Goal: Transaction & Acquisition: Purchase product/service

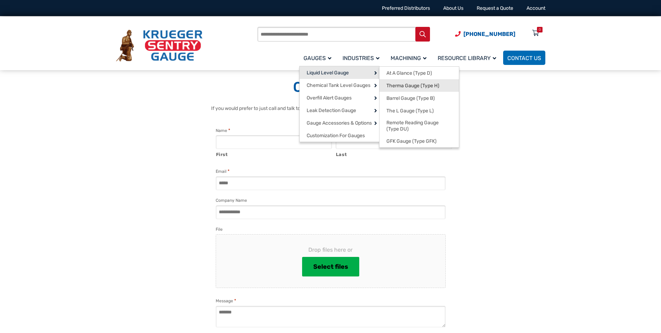
click at [444, 87] on link "Therma Gauge (Type H)" at bounding box center [419, 85] width 79 height 13
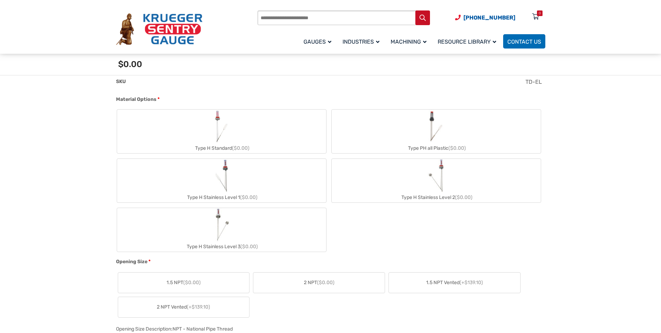
scroll to position [279, 0]
click at [466, 175] on label "Type H Stainless Level 2 ($0.00)" at bounding box center [436, 180] width 209 height 44
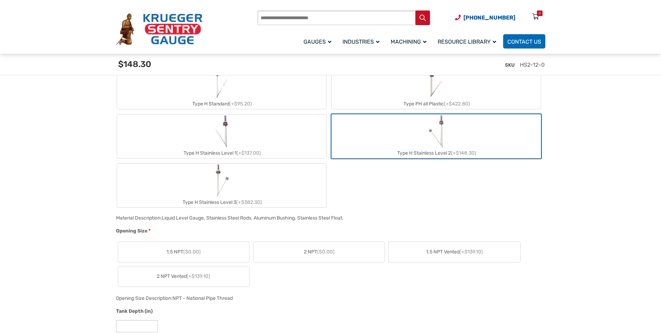
scroll to position [349, 0]
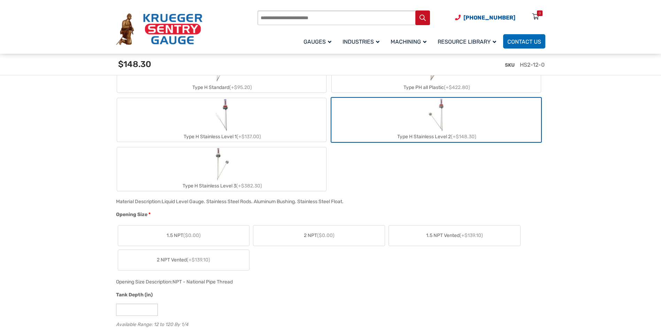
click at [339, 232] on label "2 NPT ($0.00)" at bounding box center [318, 235] width 131 height 20
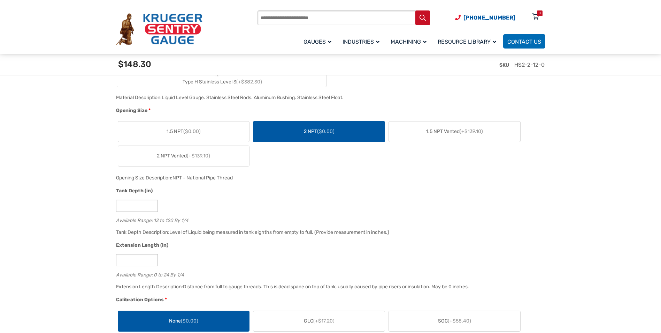
scroll to position [453, 0]
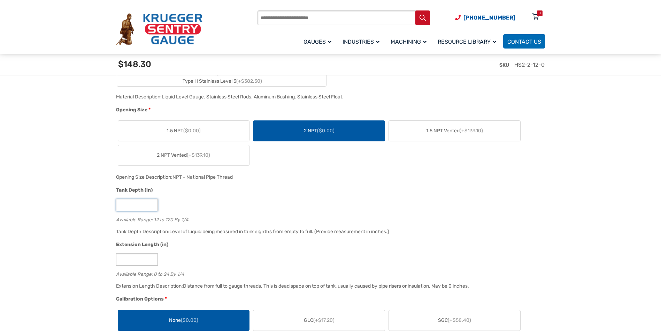
drag, startPoint x: 146, startPoint y: 208, endPoint x: 100, endPoint y: 202, distance: 46.1
type input "**"
click at [128, 262] on input "*" at bounding box center [137, 259] width 42 height 12
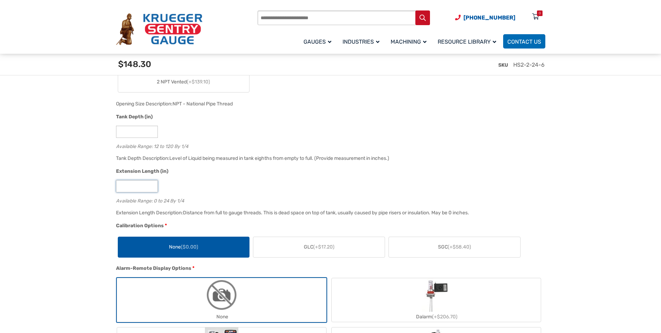
scroll to position [593, 0]
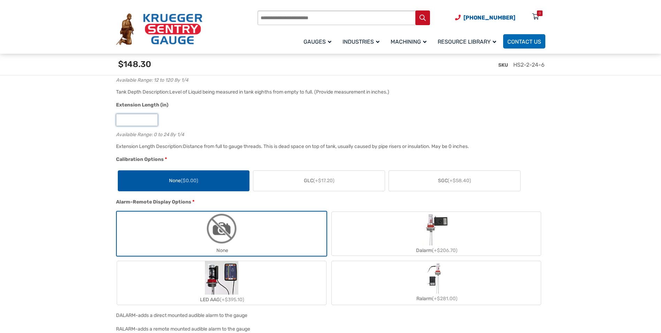
type input "*"
click at [307, 184] on span "GLC (+$17.20)" at bounding box center [319, 180] width 31 height 7
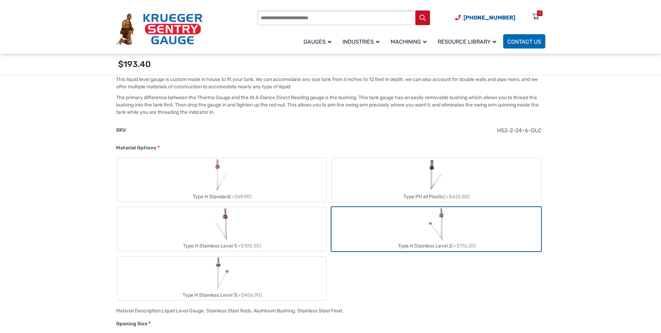
scroll to position [244, 0]
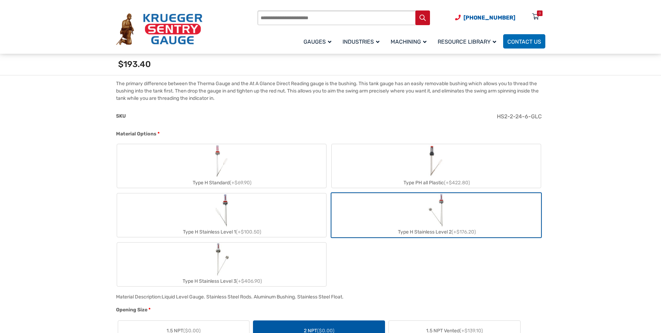
click at [247, 165] on label "Type H Standard (+$69.90)" at bounding box center [221, 166] width 209 height 44
type input "**"
type input "*"
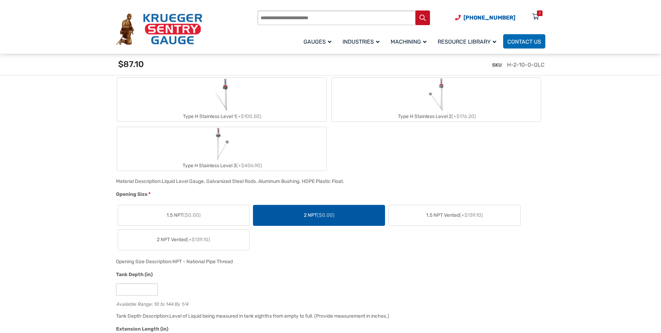
scroll to position [383, 0]
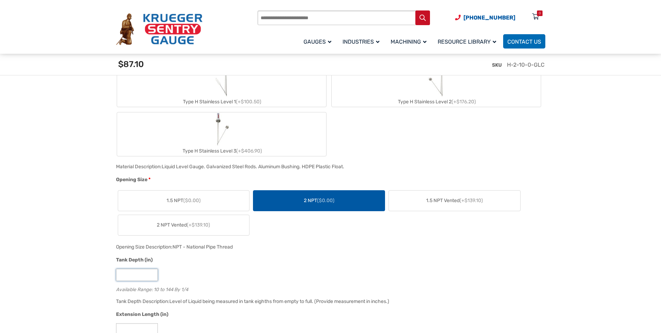
drag, startPoint x: 132, startPoint y: 274, endPoint x: 104, endPoint y: 274, distance: 27.9
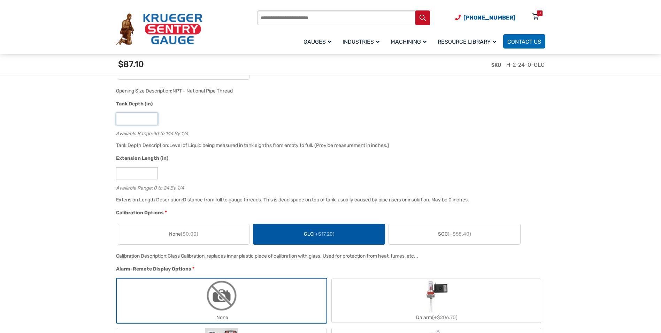
scroll to position [558, 0]
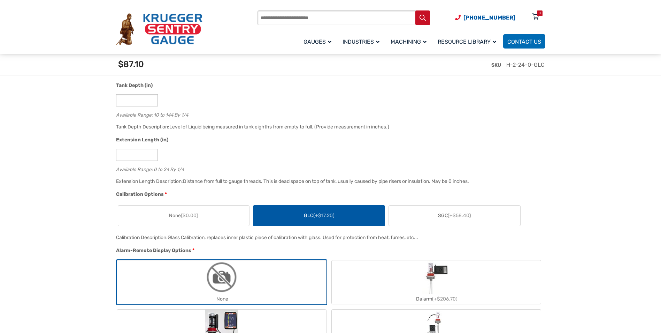
click at [182, 215] on span "($0.00)" at bounding box center [189, 215] width 17 height 6
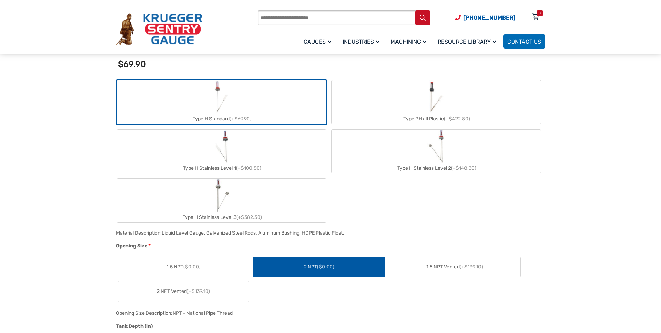
scroll to position [314, 0]
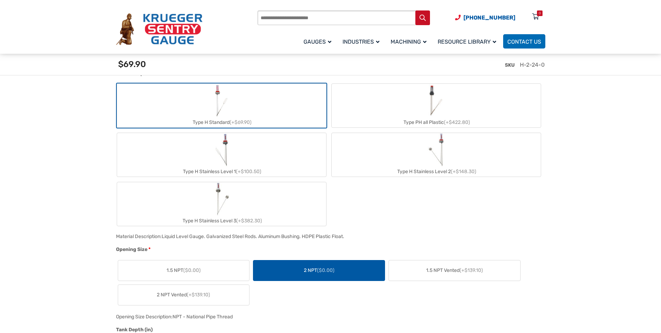
click at [400, 149] on label "Type H Stainless Level 2 (+$148.30)" at bounding box center [436, 155] width 209 height 44
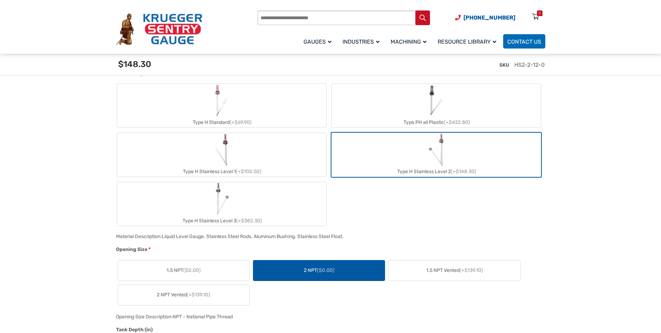
click at [222, 105] on img "Type H Standard" at bounding box center [221, 100] width 19 height 33
type input "**"
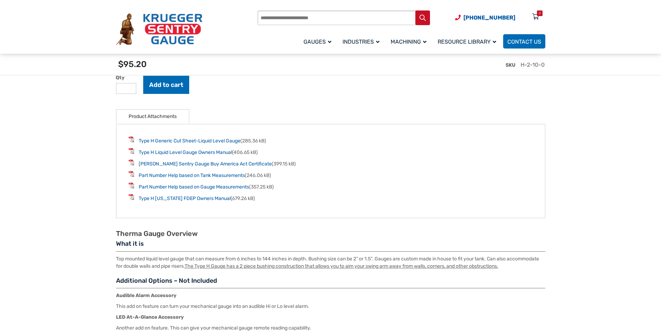
scroll to position [1150, 0]
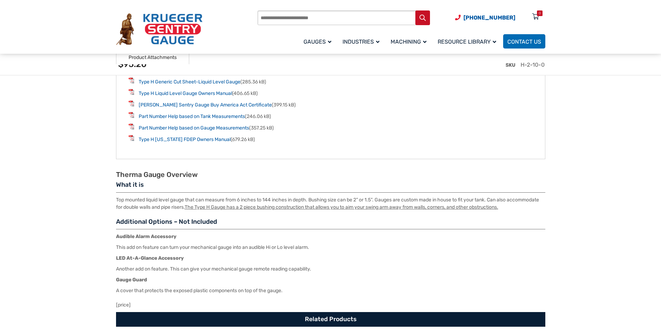
click at [265, 21] on input "Products search" at bounding box center [344, 17] width 173 height 15
type input "**********"
click at [416, 10] on button "Search" at bounding box center [423, 17] width 15 height 15
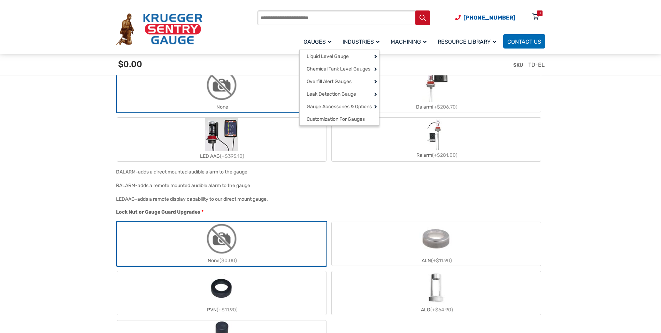
click at [310, 43] on span "Gauges" at bounding box center [318, 41] width 28 height 7
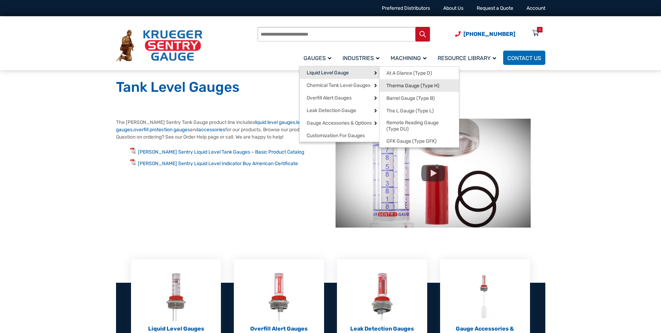
click at [413, 86] on span "Therma Gauge (Type H)" at bounding box center [413, 86] width 53 height 6
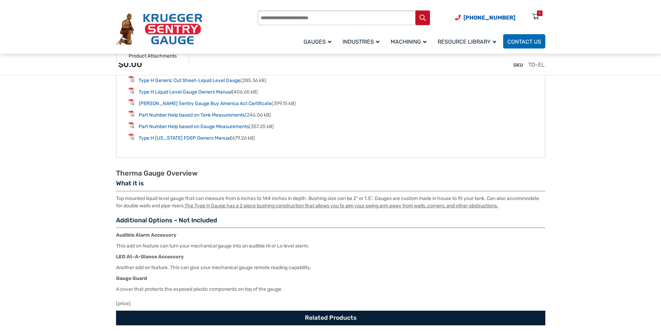
scroll to position [1081, 0]
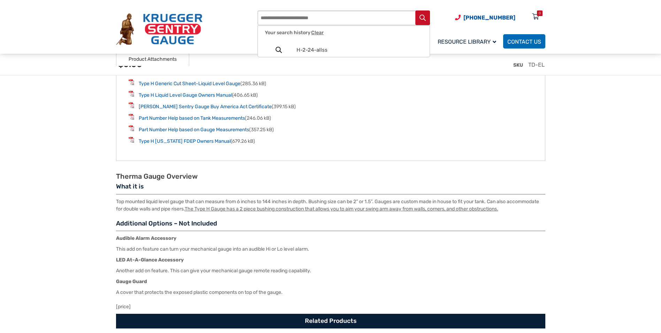
click at [292, 20] on input "Products search" at bounding box center [344, 17] width 173 height 15
type input "*****"
click at [416, 10] on button "Search" at bounding box center [423, 17] width 15 height 15
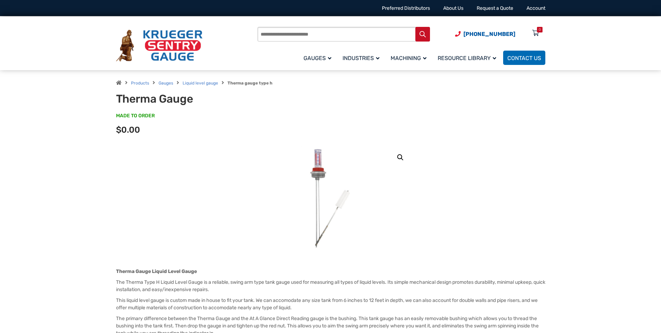
click at [307, 32] on input "Products search" at bounding box center [344, 34] width 173 height 15
click at [309, 68] on span "ALLSS" at bounding box center [360, 66] width 126 height 6
type input "*****"
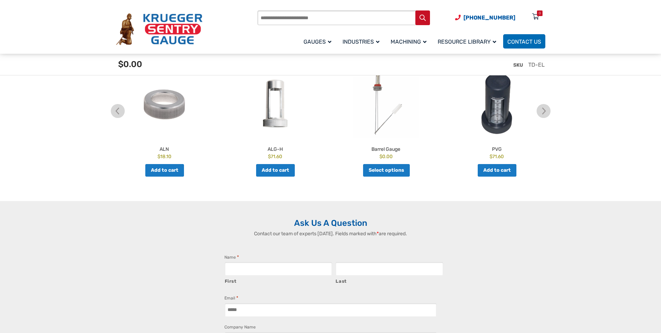
scroll to position [1360, 0]
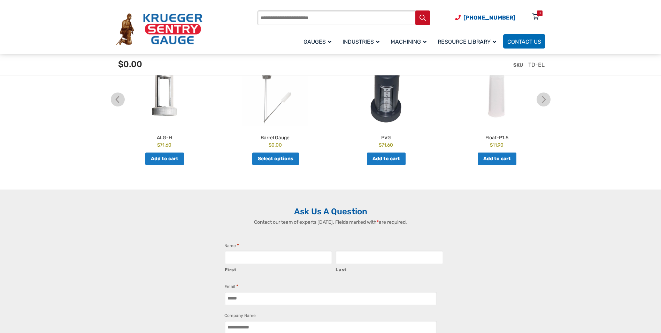
click at [195, 31] on img at bounding box center [159, 29] width 86 height 32
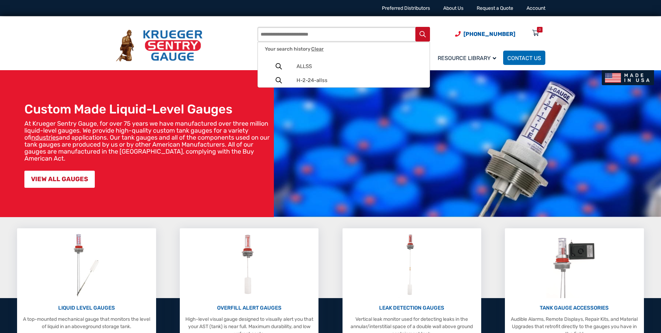
click at [278, 34] on input "Products search" at bounding box center [344, 34] width 173 height 15
click at [298, 63] on link "ALLSS" at bounding box center [344, 66] width 172 height 14
type input "*****"
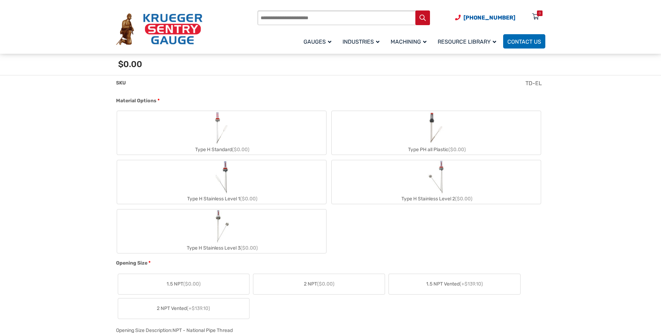
scroll to position [279, 0]
click at [386, 172] on label "Type H Stainless Level 2 ($0.00)" at bounding box center [436, 180] width 209 height 44
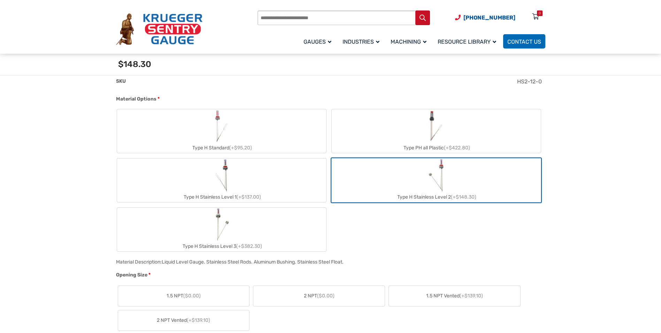
click at [342, 293] on label "2 NPT ($0.00)" at bounding box center [318, 296] width 131 height 20
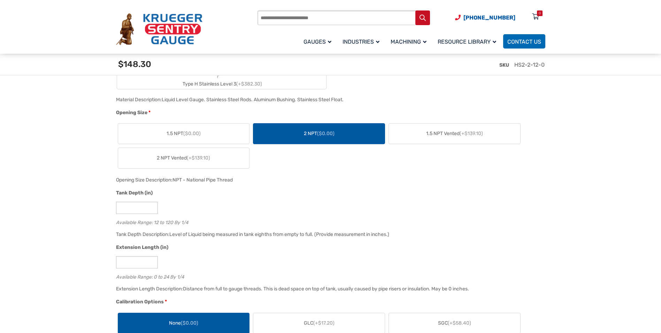
scroll to position [453, 0]
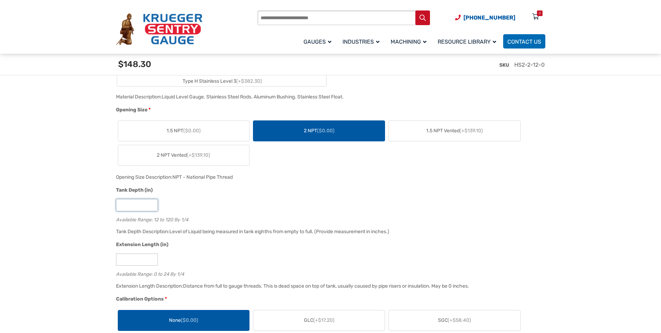
click at [141, 203] on input "**" at bounding box center [137, 205] width 42 height 12
type input "*"
type input "**"
click at [142, 263] on input "*" at bounding box center [137, 259] width 42 height 12
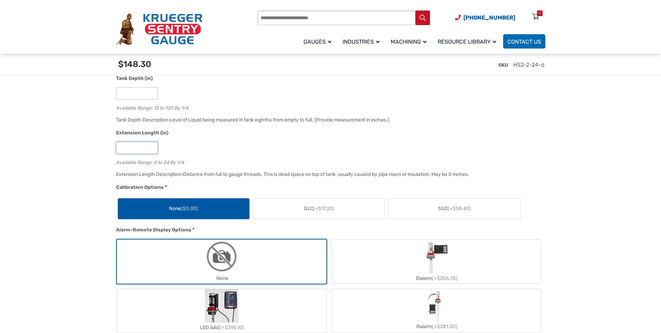
scroll to position [628, 0]
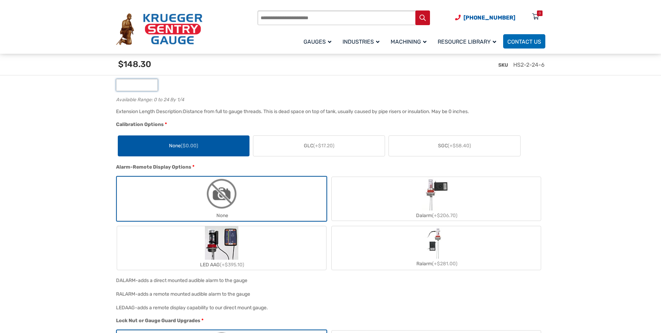
type input "*"
click at [335, 148] on span "GLC (+$17.20)" at bounding box center [319, 145] width 31 height 7
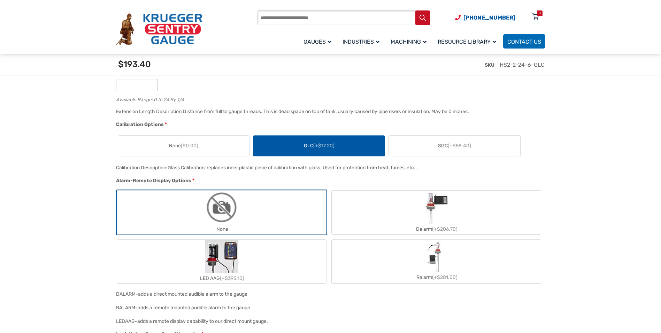
click at [414, 148] on label "SGC (+$58.40)" at bounding box center [454, 146] width 131 height 20
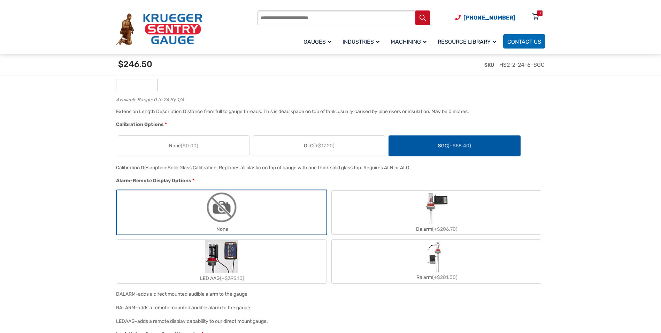
click at [200, 152] on label "None ($0.00)" at bounding box center [183, 146] width 131 height 20
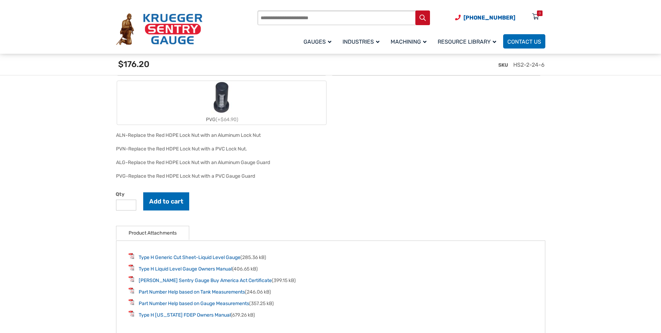
scroll to position [976, 0]
click at [180, 206] on button "Add to cart" at bounding box center [166, 200] width 46 height 18
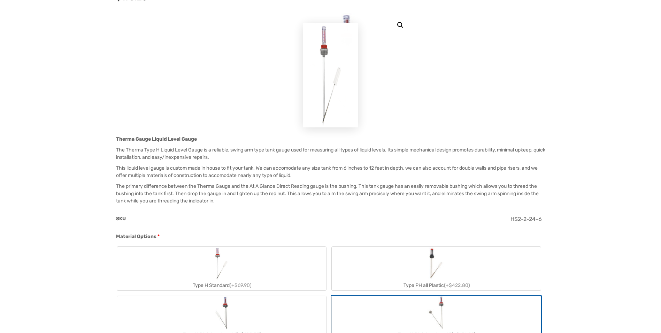
scroll to position [0, 0]
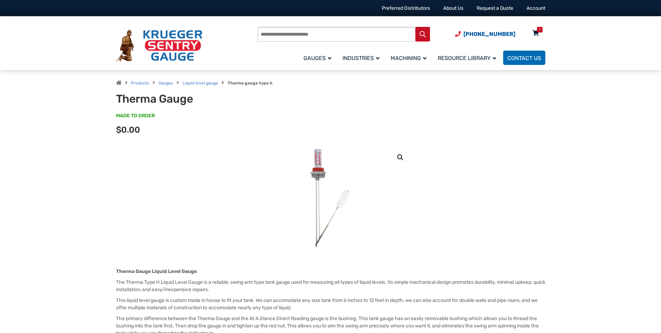
click at [539, 34] on icon at bounding box center [535, 33] width 7 height 11
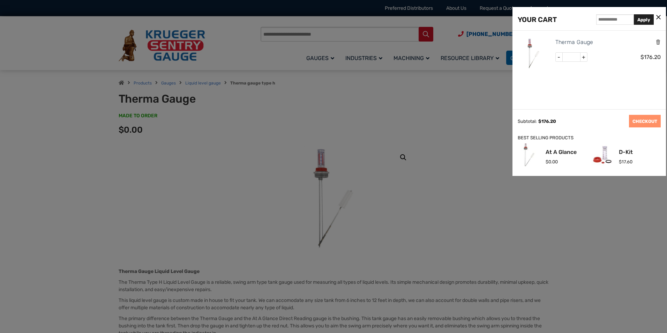
click at [426, 118] on div at bounding box center [333, 166] width 667 height 333
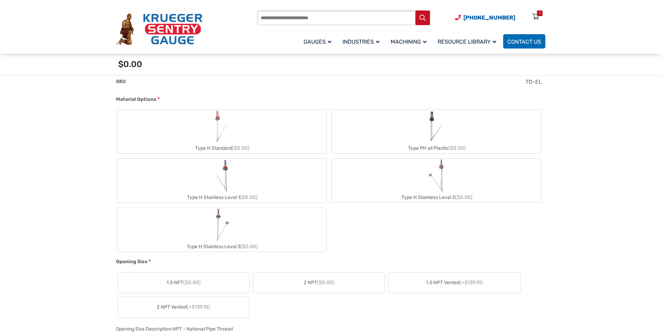
scroll to position [279, 0]
click at [260, 221] on label "Type H Stainless Level 3 ($0.00)" at bounding box center [221, 229] width 209 height 44
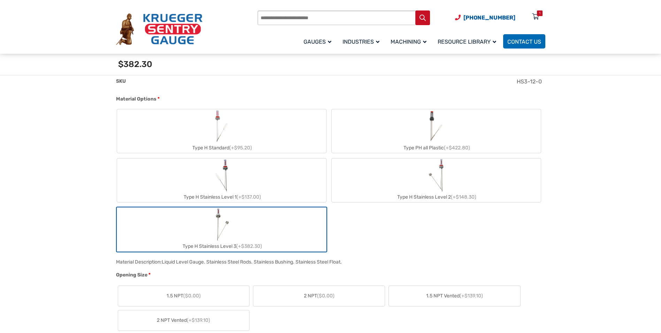
click at [407, 172] on label "Type H Stainless Level 2 (+$148.30)" at bounding box center [436, 180] width 209 height 44
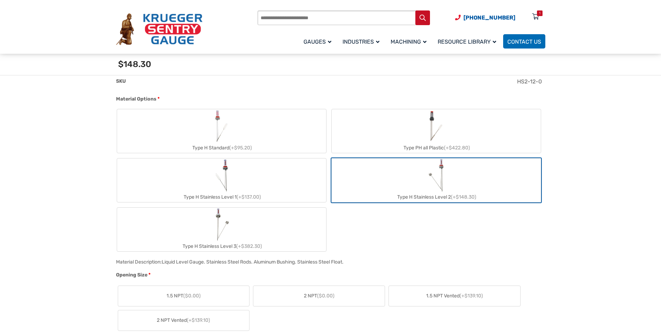
click at [234, 219] on label "Type H Stainless Level 3 (+$382.30)" at bounding box center [221, 229] width 209 height 44
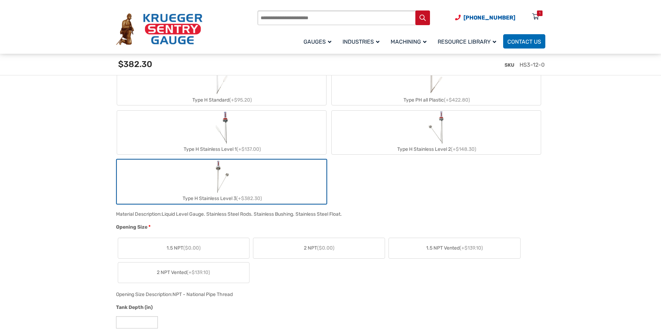
scroll to position [349, 0]
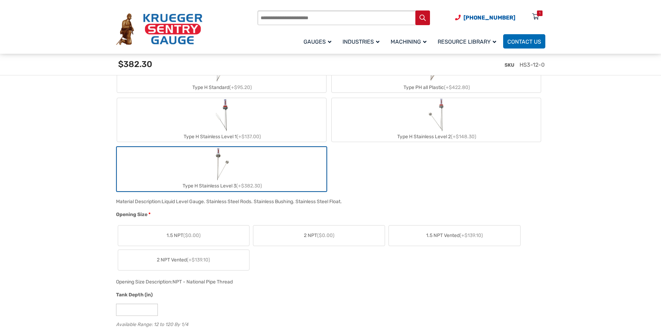
click at [305, 234] on span "2 NPT ($0.00)" at bounding box center [319, 234] width 31 height 7
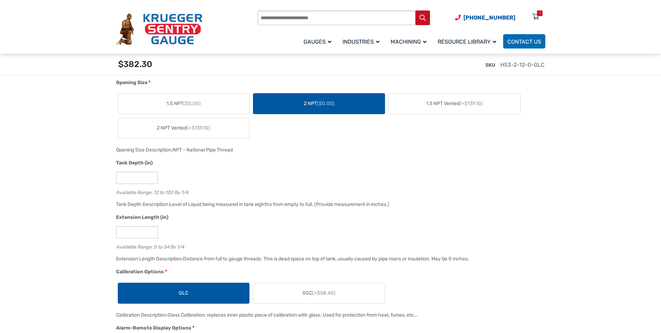
scroll to position [488, 0]
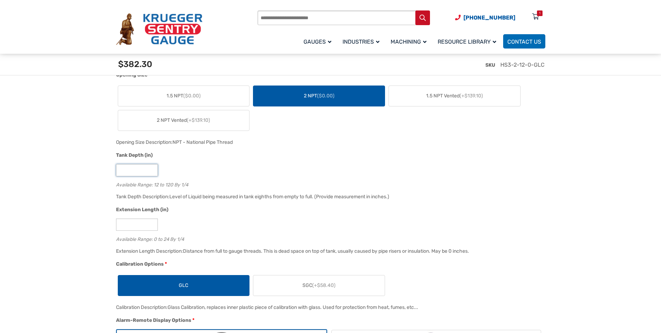
drag, startPoint x: 144, startPoint y: 174, endPoint x: 99, endPoint y: 174, distance: 45.0
type input "**"
click at [138, 225] on input "*" at bounding box center [137, 224] width 42 height 12
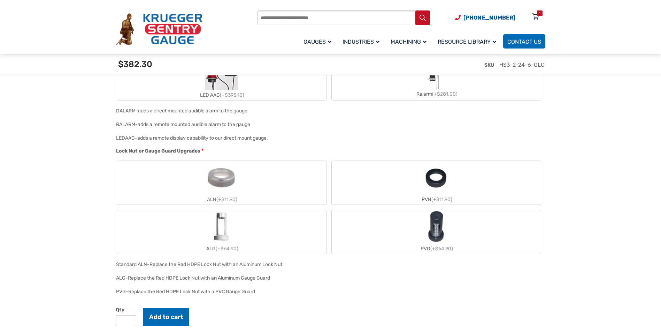
scroll to position [802, 0]
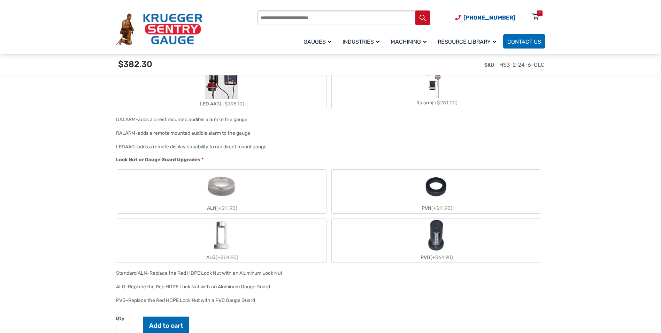
type input "*"
click at [416, 188] on label "PVN (+$11.90)" at bounding box center [436, 191] width 209 height 44
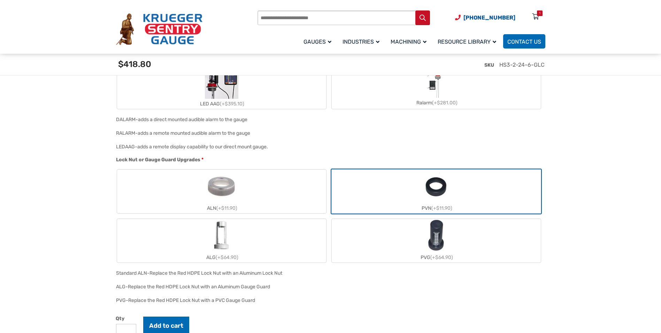
click at [291, 203] on label "ALN (+$11.90)" at bounding box center [221, 191] width 209 height 44
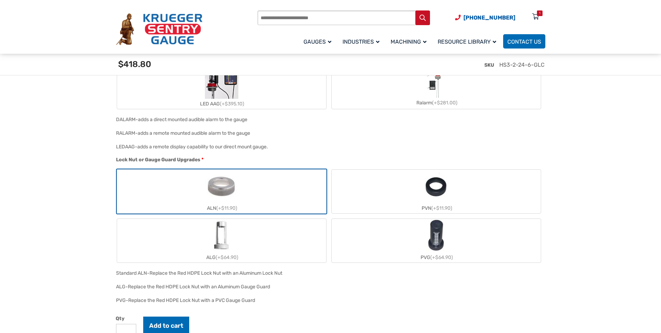
click at [357, 188] on label "PVN (+$11.90)" at bounding box center [436, 191] width 209 height 44
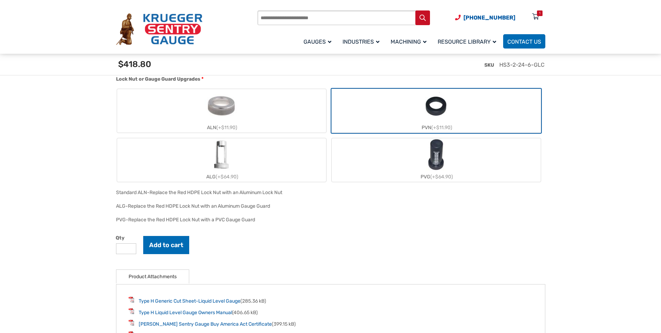
scroll to position [941, 0]
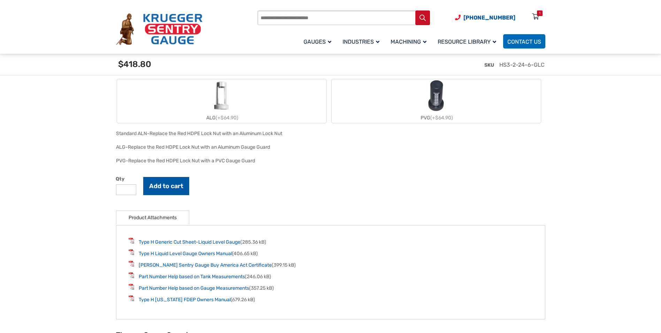
click at [179, 186] on button "Add to cart" at bounding box center [166, 186] width 46 height 18
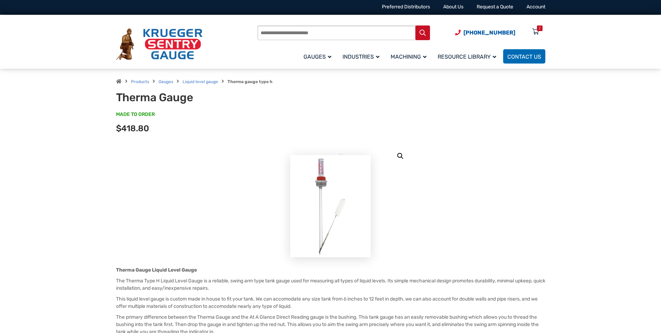
scroll to position [0, 0]
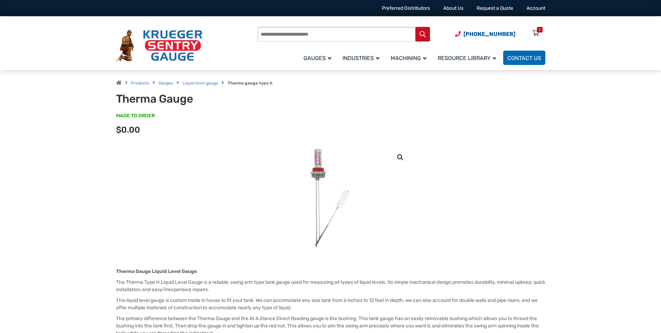
click at [539, 30] on div "2" at bounding box center [540, 30] width 2 height 6
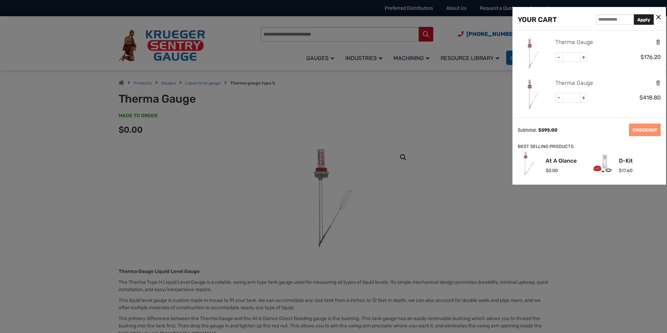
click at [403, 120] on div at bounding box center [333, 166] width 667 height 333
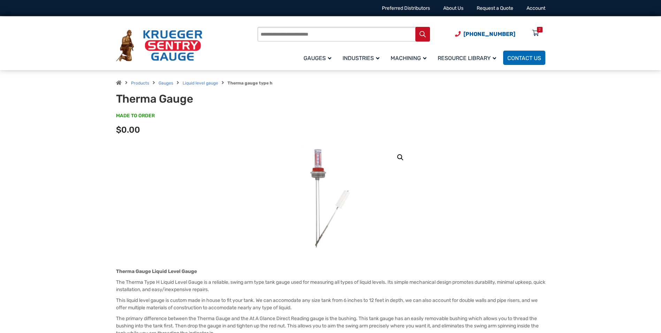
click at [314, 38] on input "Products search" at bounding box center [344, 34] width 173 height 15
type input "***"
click at [416, 27] on button "Search" at bounding box center [423, 34] width 15 height 15
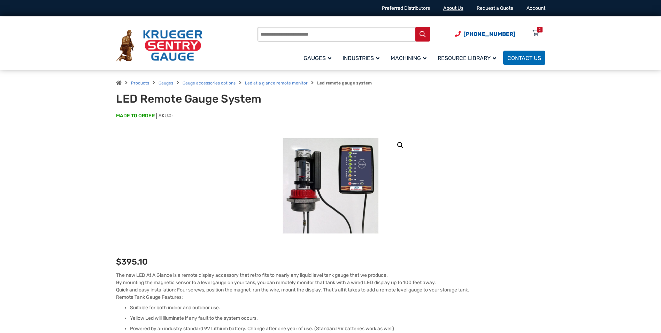
click at [443, 7] on link "About Us" at bounding box center [453, 8] width 20 height 6
